Goal: Find contact information: Find contact information

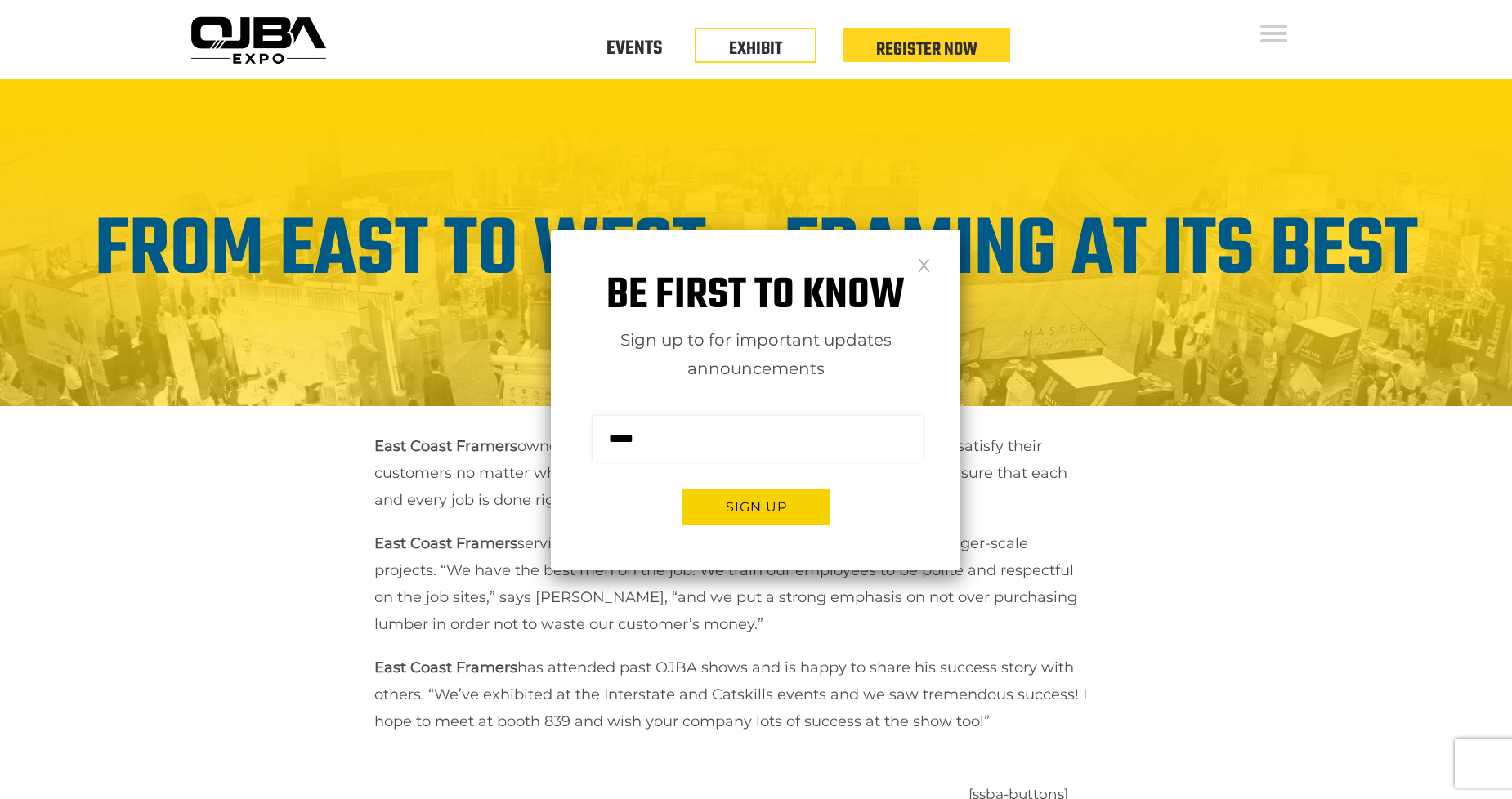
click at [935, 258] on div "Be first to know Sign up to for important updates announcements Sign me up for …" at bounding box center [756, 400] width 409 height 341
click at [924, 258] on link at bounding box center [923, 264] width 14 height 14
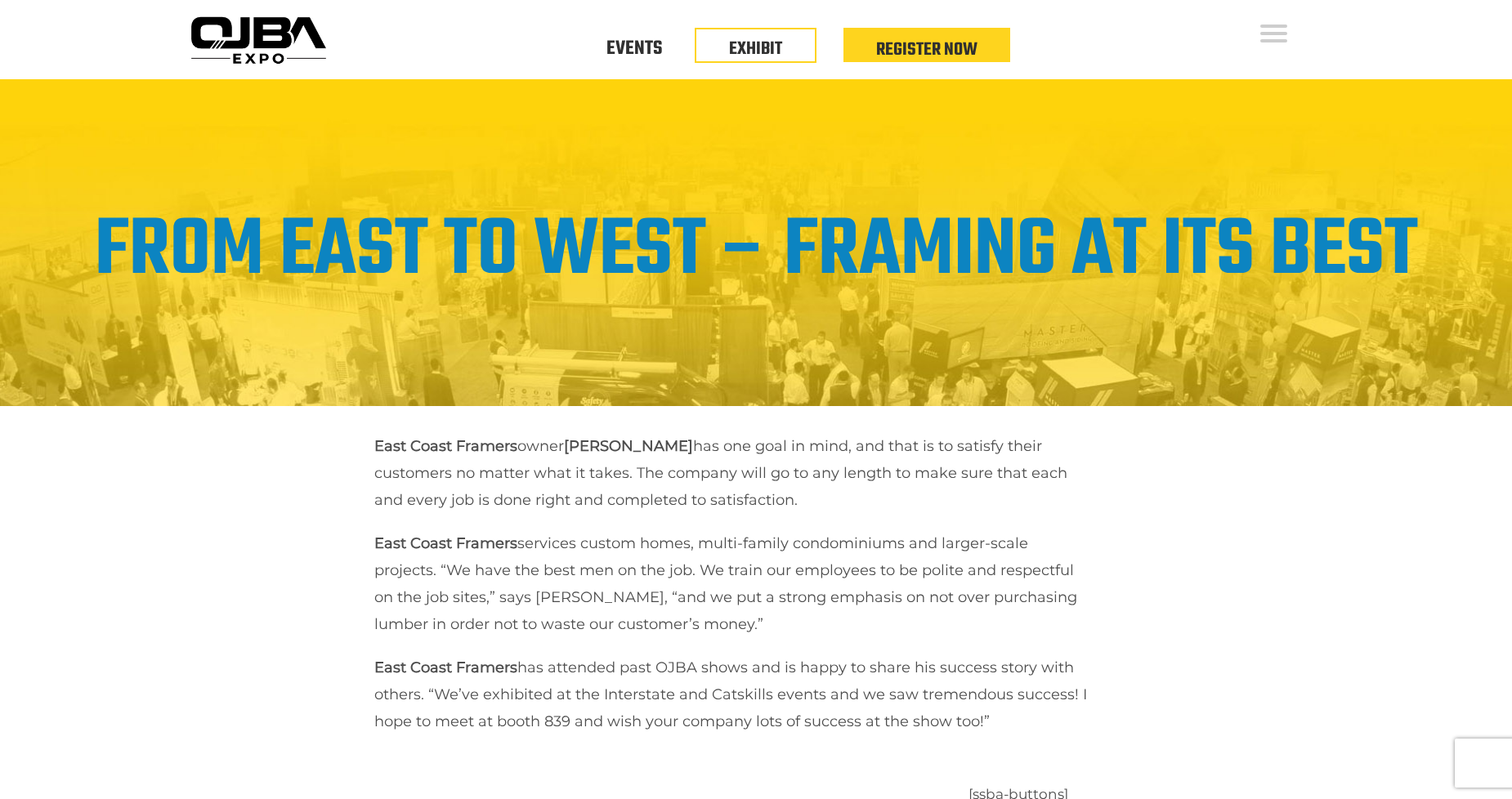
click at [1235, 281] on link "From East to West – Framing at its Best" at bounding box center [756, 251] width 1323 height 124
click at [1303, 279] on link "From East to West – Framing at its Best" at bounding box center [756, 251] width 1323 height 124
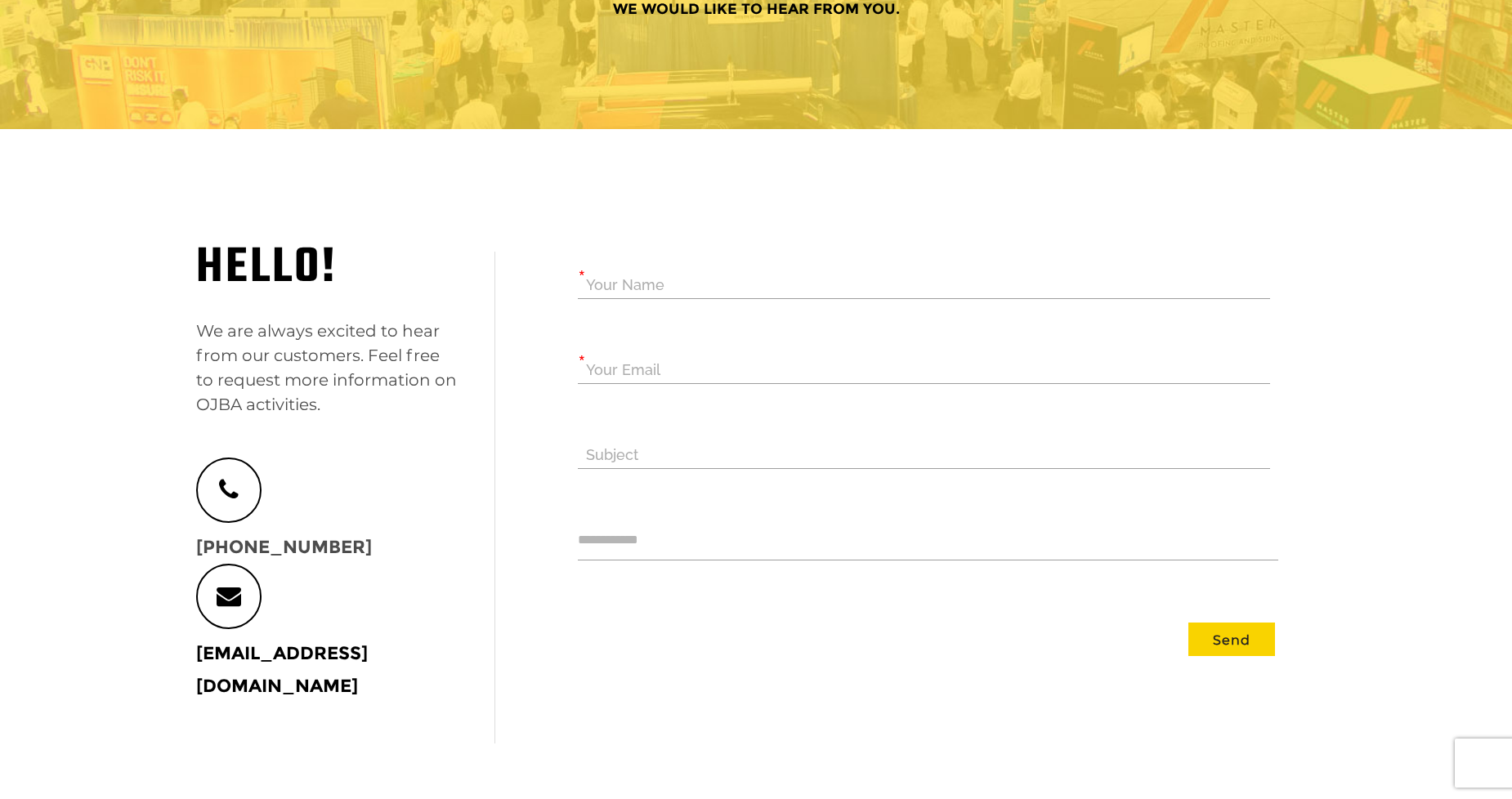
scroll to position [272, 0]
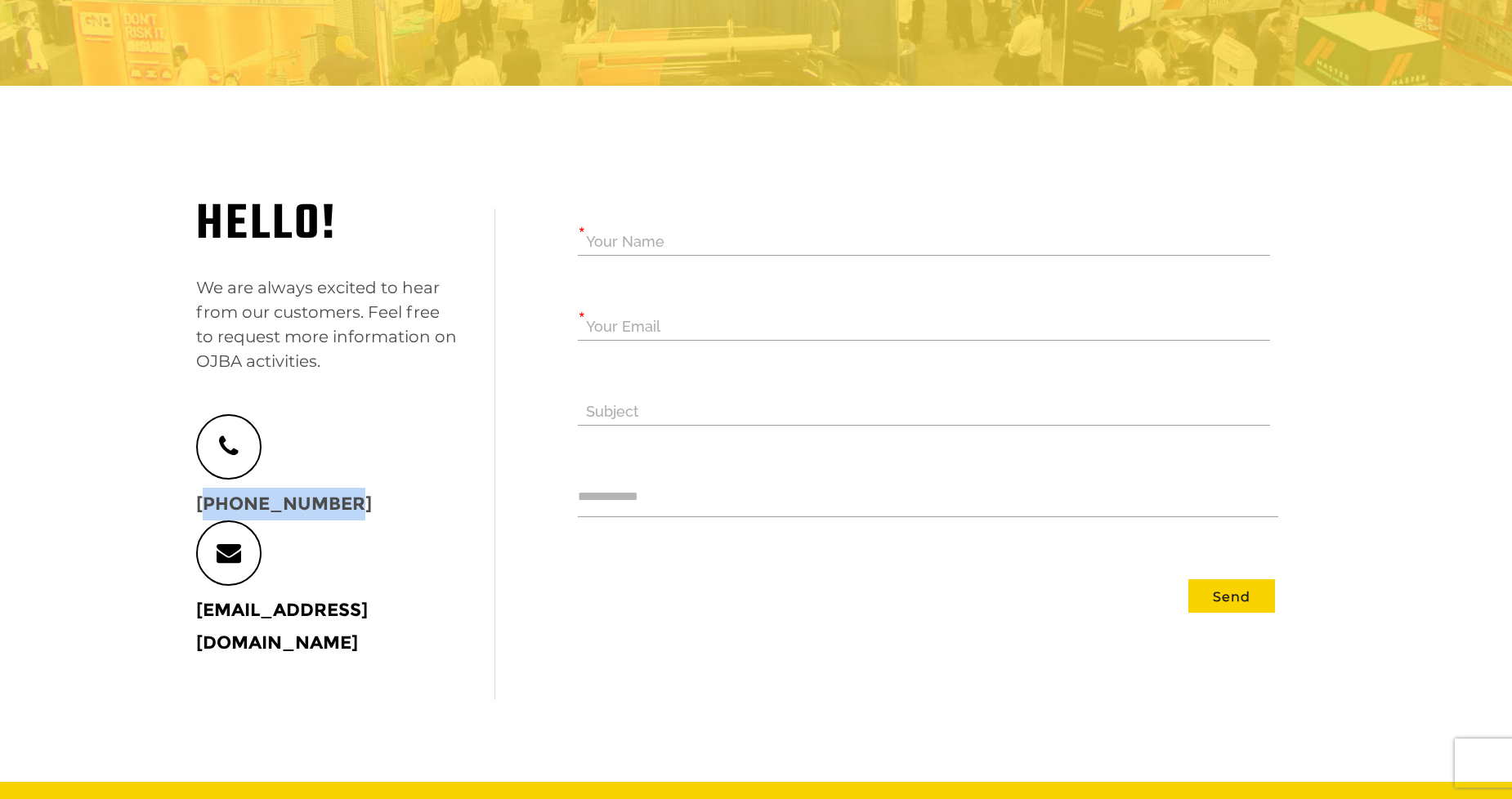
drag, startPoint x: 331, startPoint y: 496, endPoint x: 189, endPoint y: 502, distance: 142.1
click at [189, 502] on div "Hello! We are always excited to hear from our customers. Feel free to request m…" at bounding box center [327, 434] width 286 height 451
copy p "[PHONE_NUMBER]"
